Goal: Transaction & Acquisition: Purchase product/service

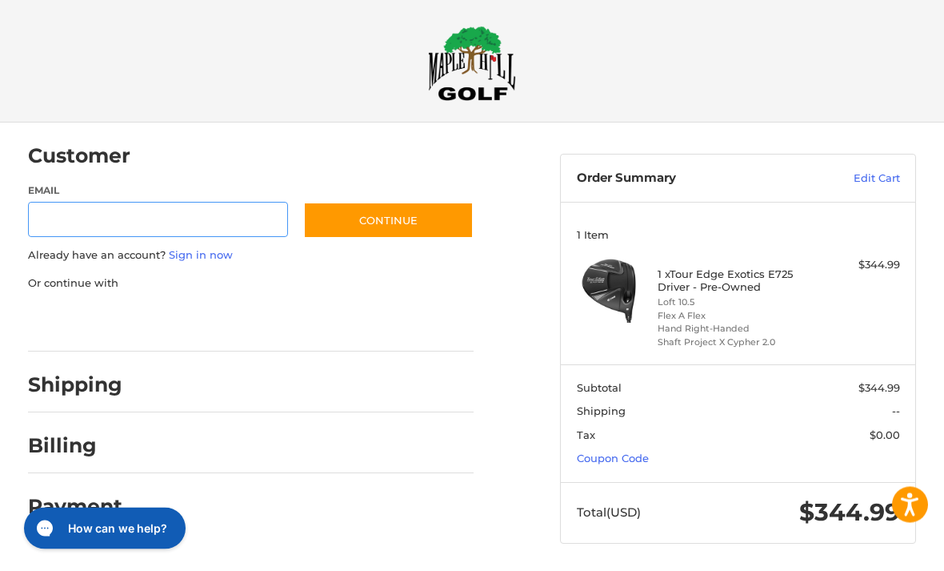
scroll to position [6, 0]
click at [644, 451] on link "Coupon Code" at bounding box center [613, 457] width 72 height 13
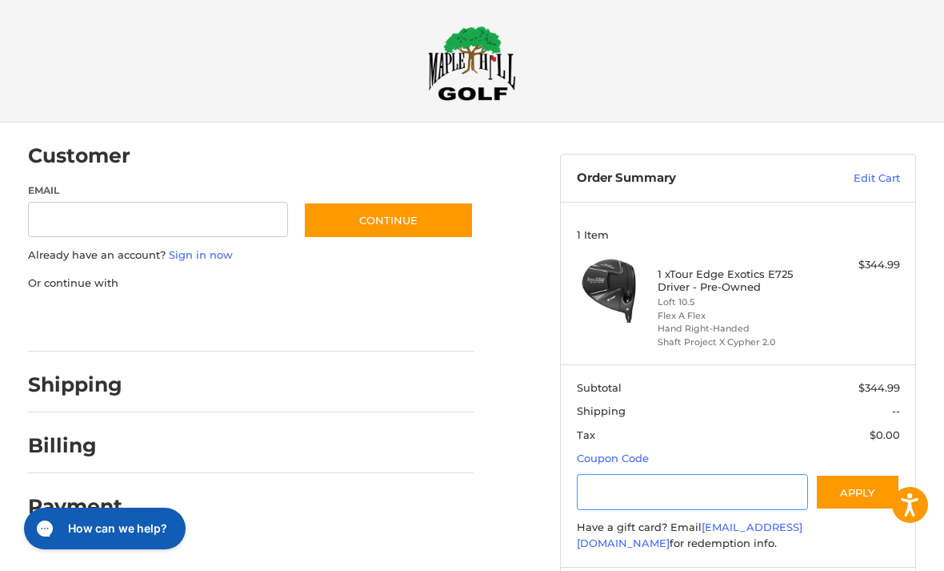
click at [639, 495] on input "Gift Certificate or Coupon Code" at bounding box center [692, 492] width 231 height 36
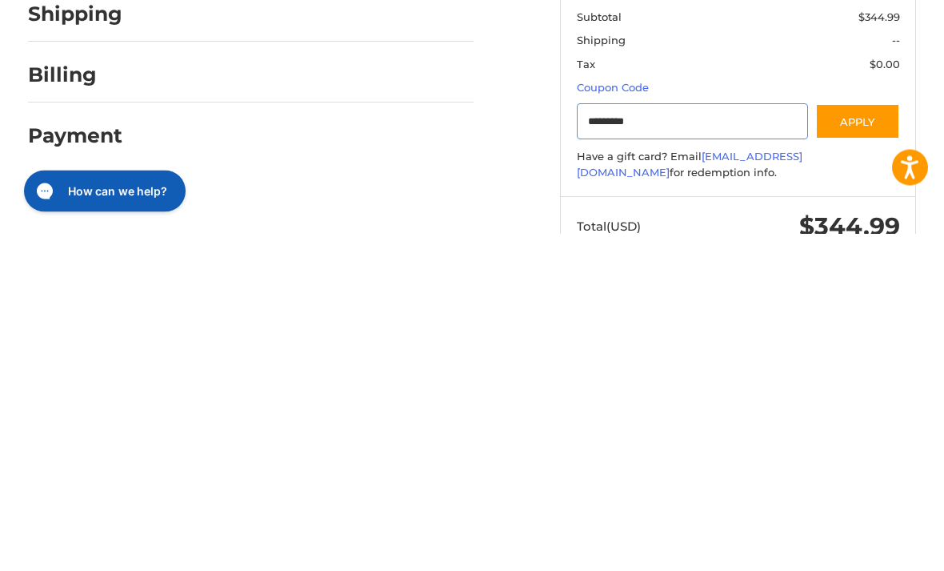
type input "*********"
click at [856, 441] on button "Apply" at bounding box center [858, 459] width 85 height 36
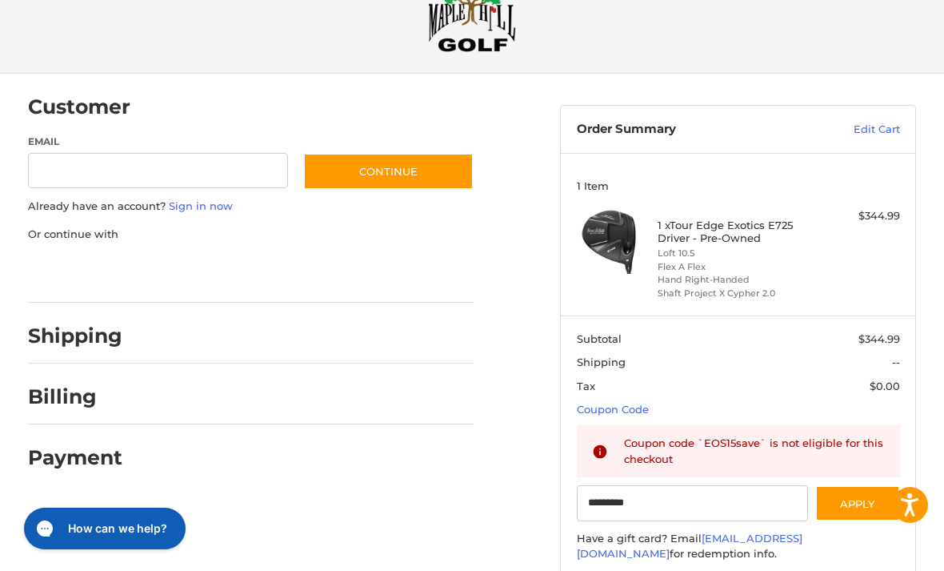
scroll to position [0, 0]
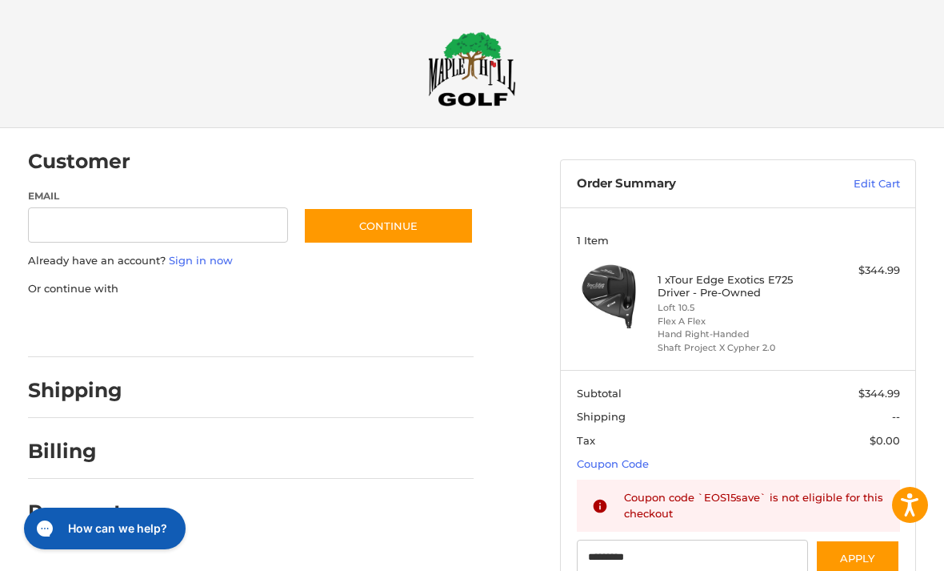
click at [892, 182] on link "Edit Cart" at bounding box center [848, 184] width 103 height 16
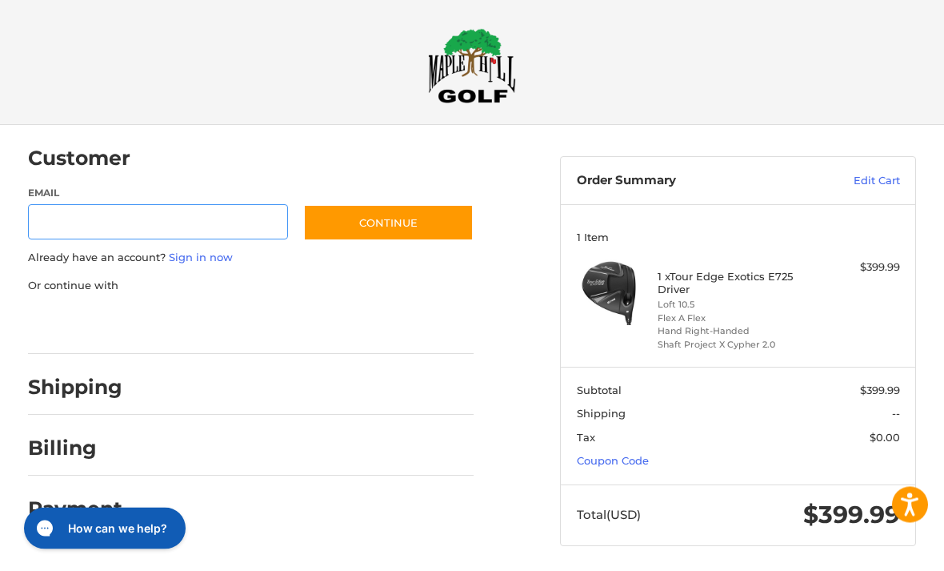
scroll to position [6, 0]
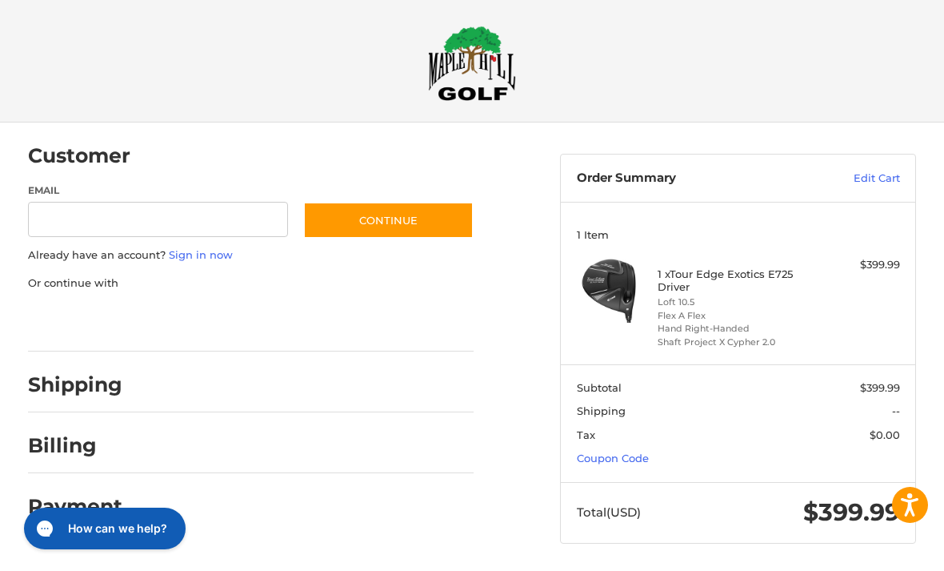
click at [635, 456] on link "Coupon Code" at bounding box center [613, 457] width 72 height 13
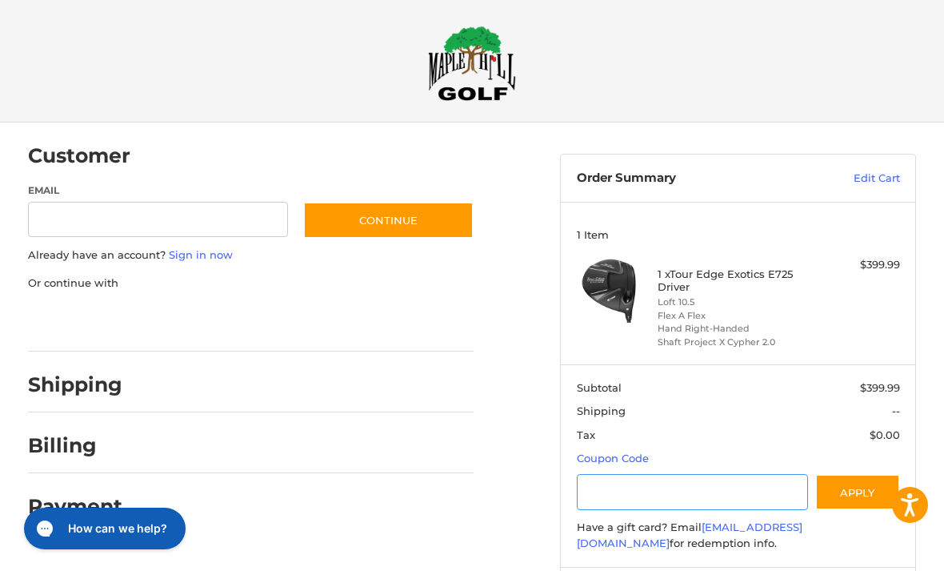
click at [671, 493] on input "Gift Certificate or Coupon Code" at bounding box center [692, 492] width 231 height 36
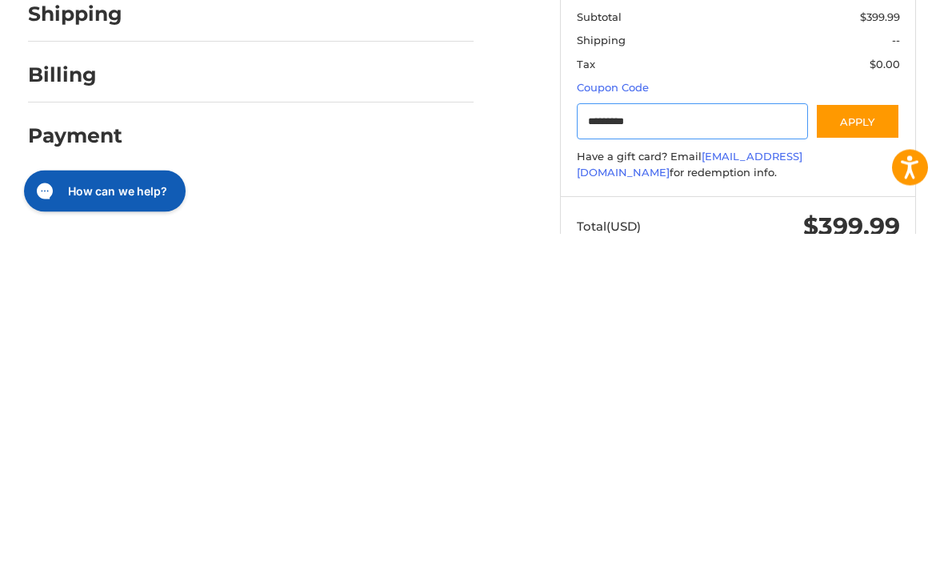
type input "*********"
click at [868, 441] on button "Apply" at bounding box center [858, 459] width 85 height 36
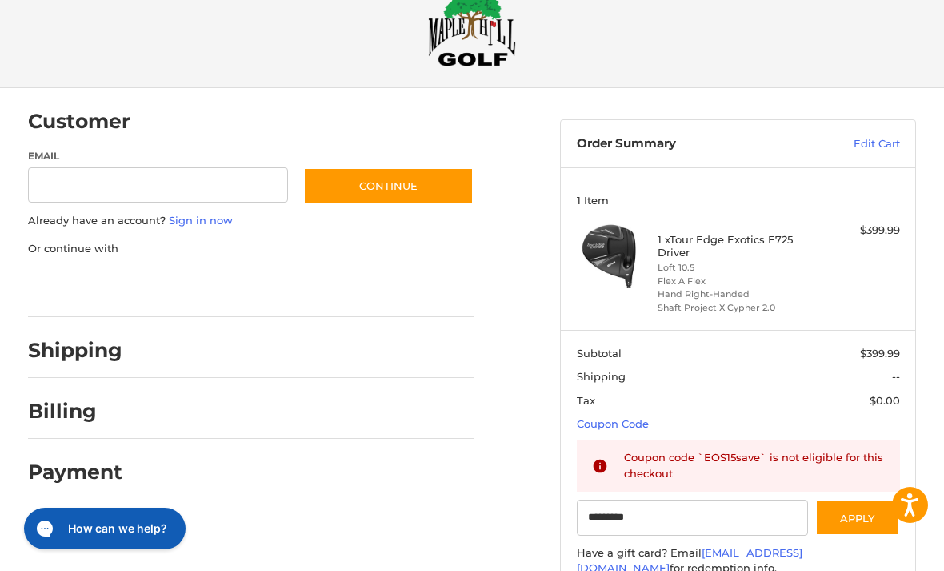
scroll to position [0, 0]
